Goal: Navigation & Orientation: Find specific page/section

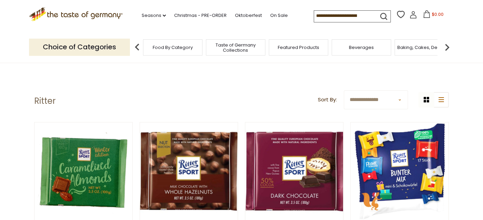
click at [113, 16] on icon ".st0{fill:#EDD300;} .st1{fill:#D33E21;}" at bounding box center [76, 14] width 94 height 14
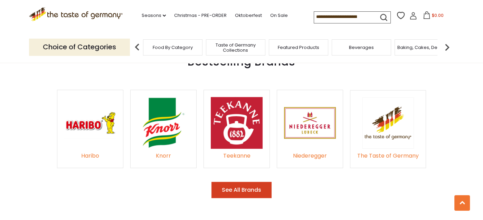
scroll to position [1014, 0]
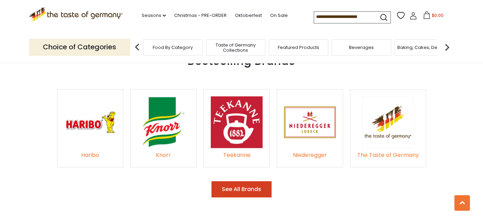
click at [103, 117] on img at bounding box center [90, 122] width 52 height 52
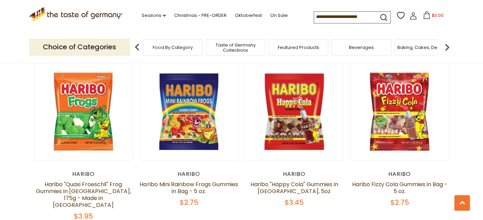
scroll to position [225, 0]
